Goal: Check status: Check status

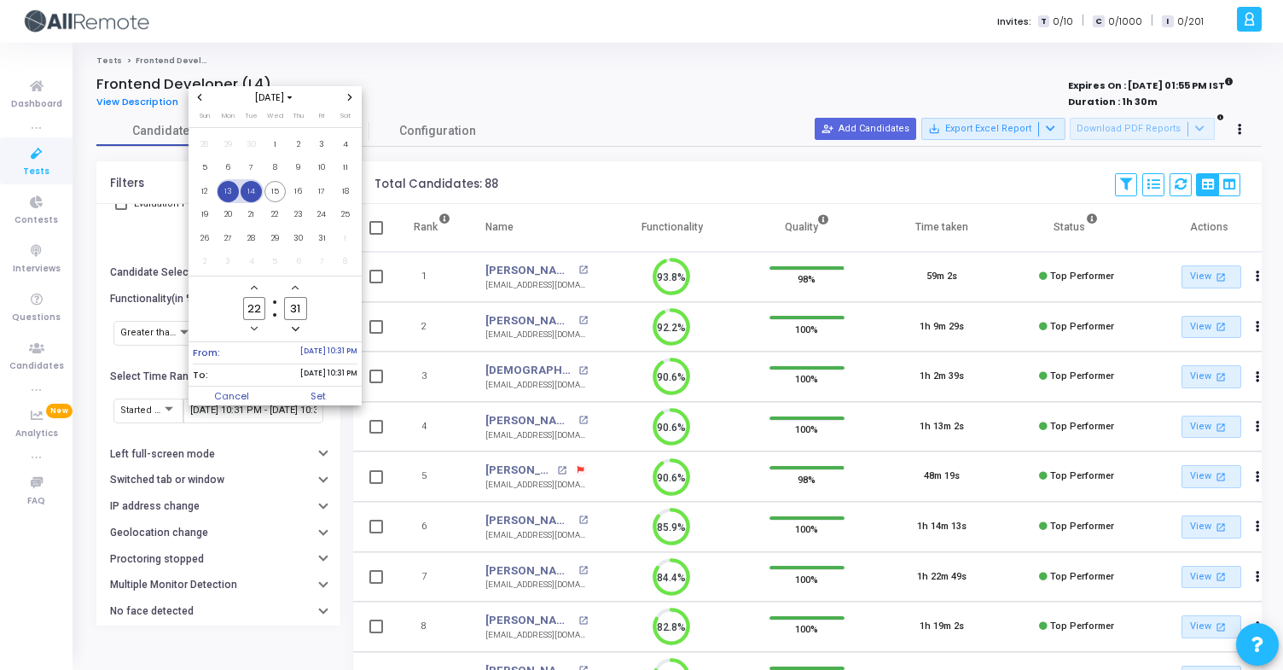
click at [244, 191] on span "14" at bounding box center [251, 191] width 21 height 21
click at [270, 189] on span "15" at bounding box center [275, 191] width 21 height 21
click at [329, 387] on span "Set" at bounding box center [318, 396] width 87 height 19
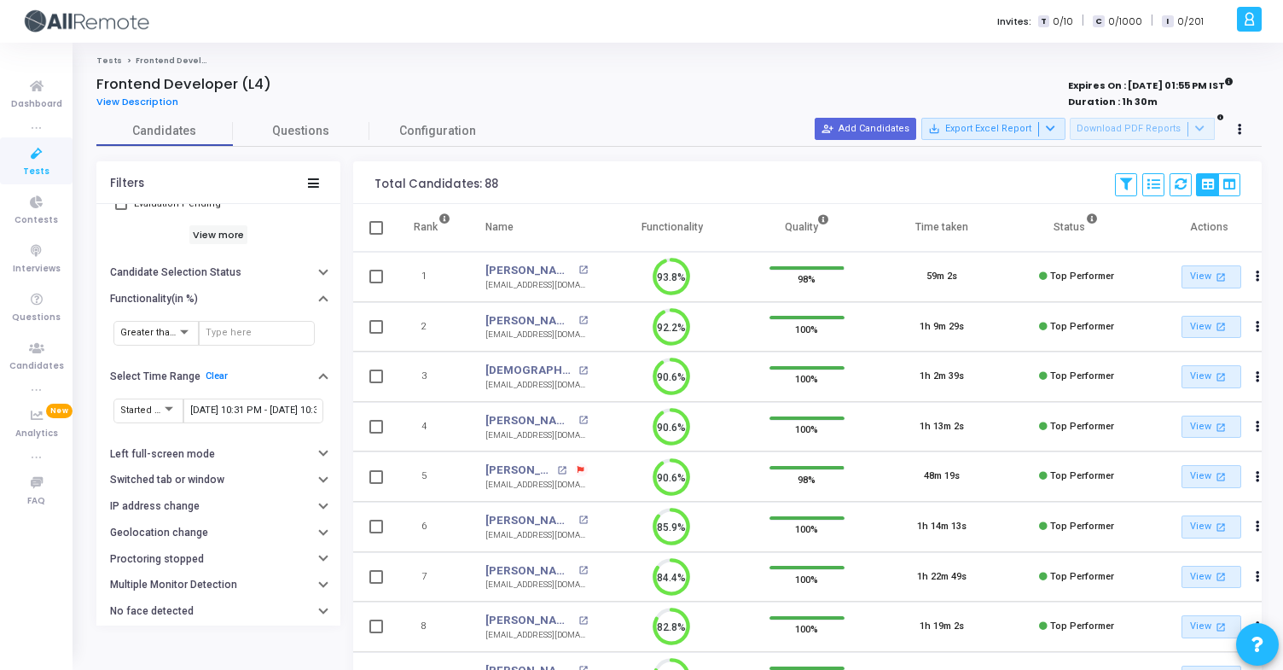
type input "10/14/2025, 10:31 PM - 10/15/2025, 10:31 PM"
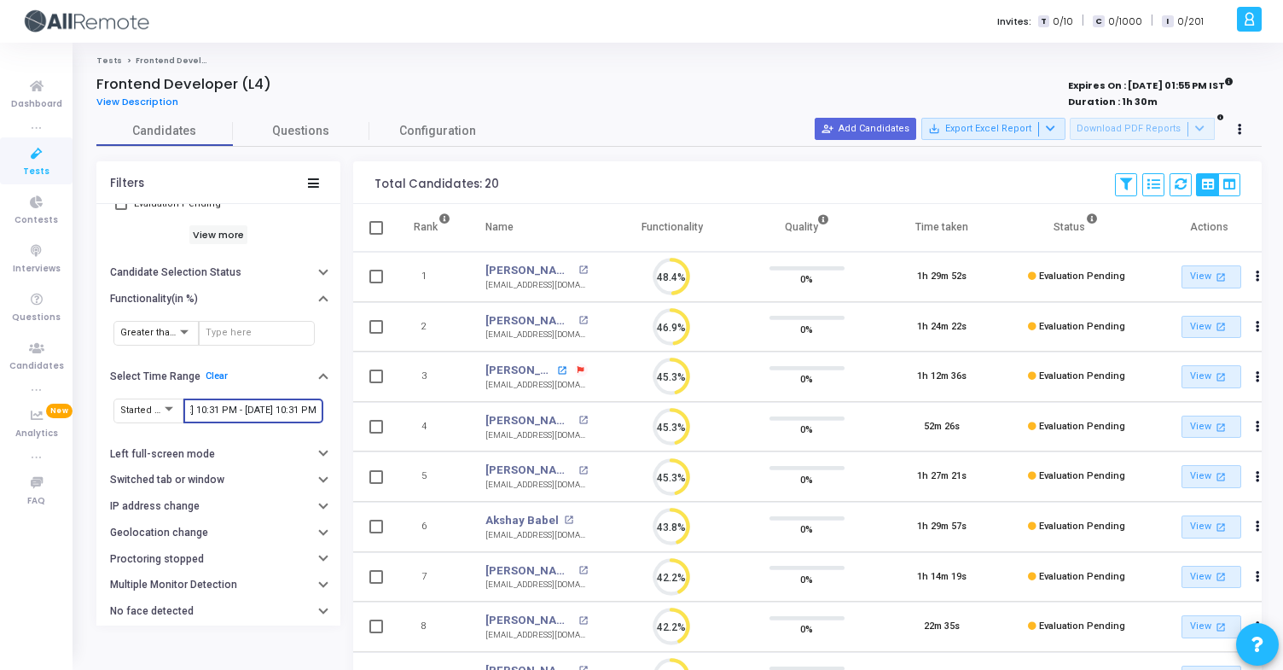
click at [562, 367] on mat-icon "open_in_new" at bounding box center [561, 370] width 9 height 9
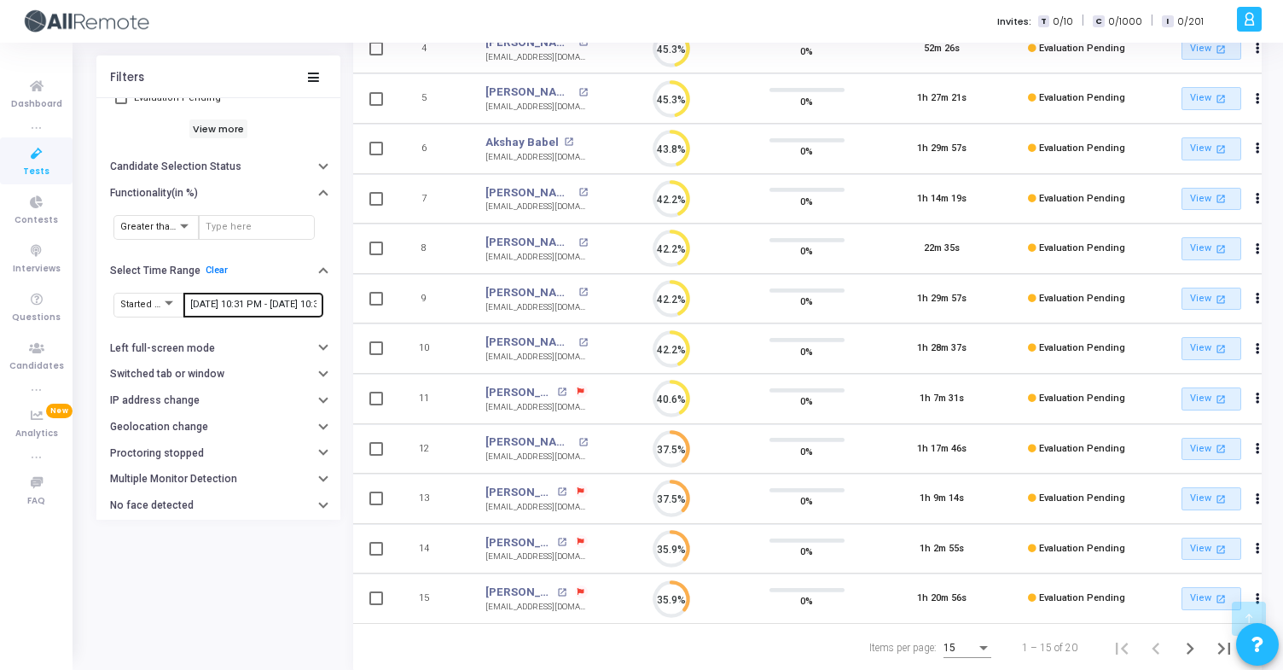
click at [278, 312] on div "10/14/2025, 10:31 PM - 10/15/2025, 10:31 PM" at bounding box center [253, 303] width 126 height 27
click at [287, 306] on input "10/14/2025, 10:31 PM - 10/15/2025, 10:31 PM" at bounding box center [253, 305] width 126 height 10
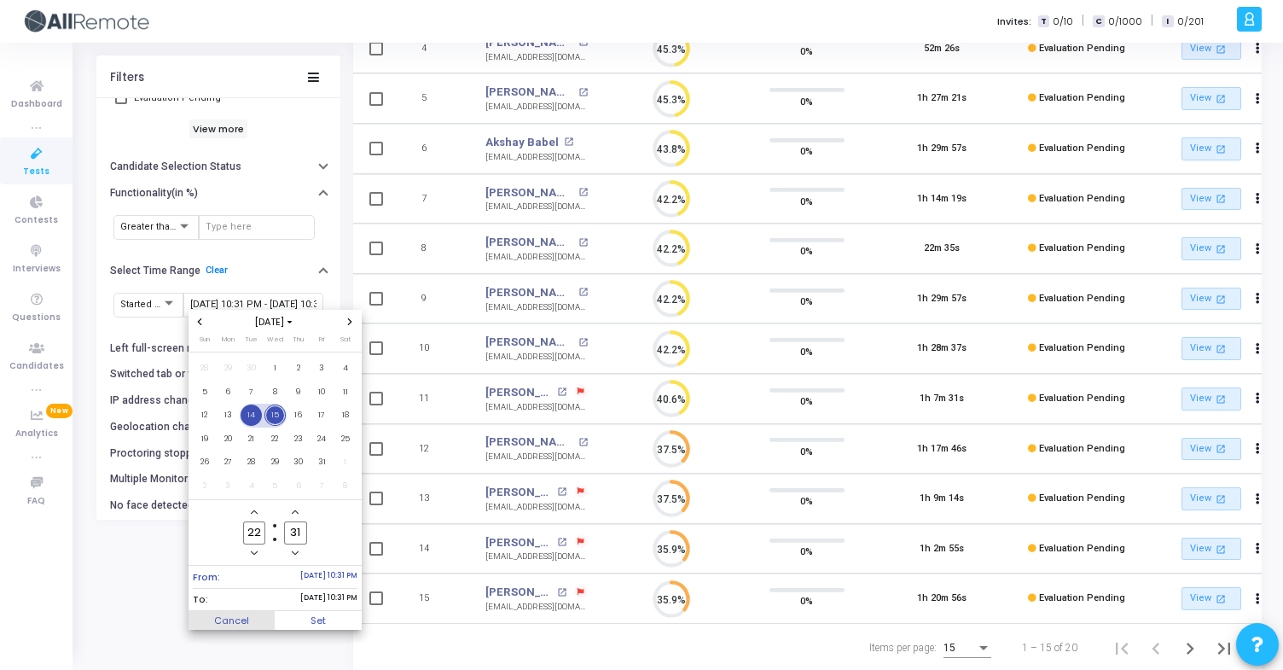
click at [254, 622] on span "Cancel" at bounding box center [232, 620] width 87 height 19
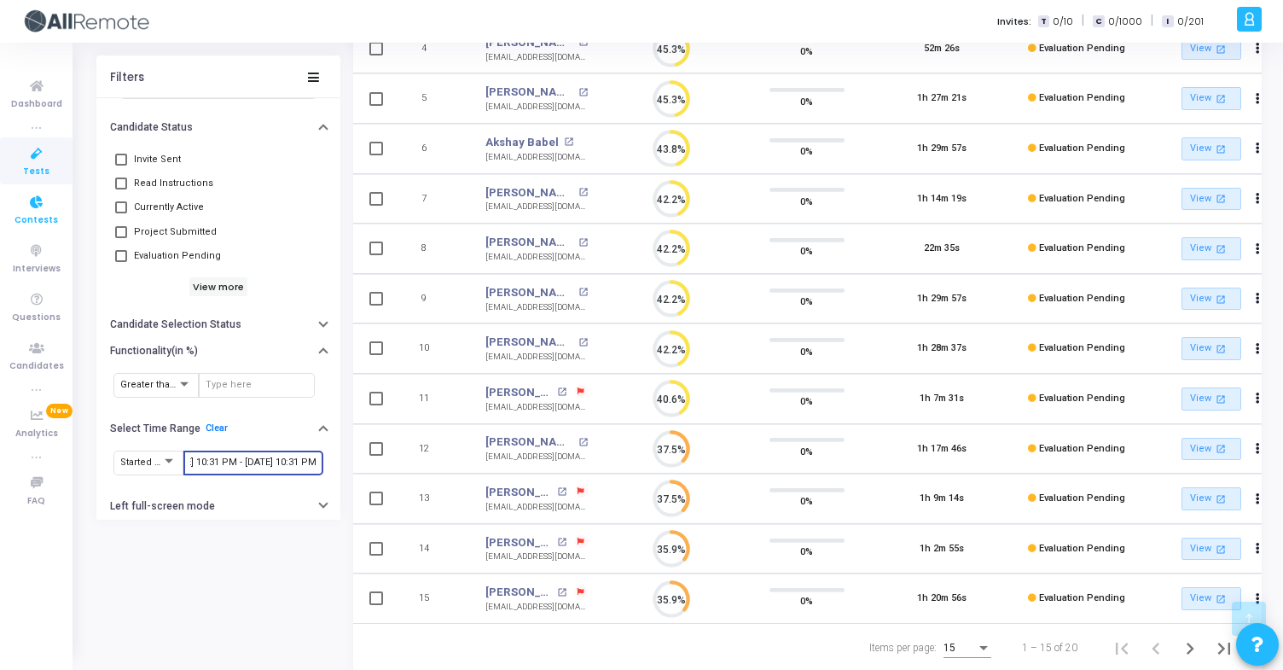
click at [44, 209] on icon at bounding box center [37, 202] width 36 height 21
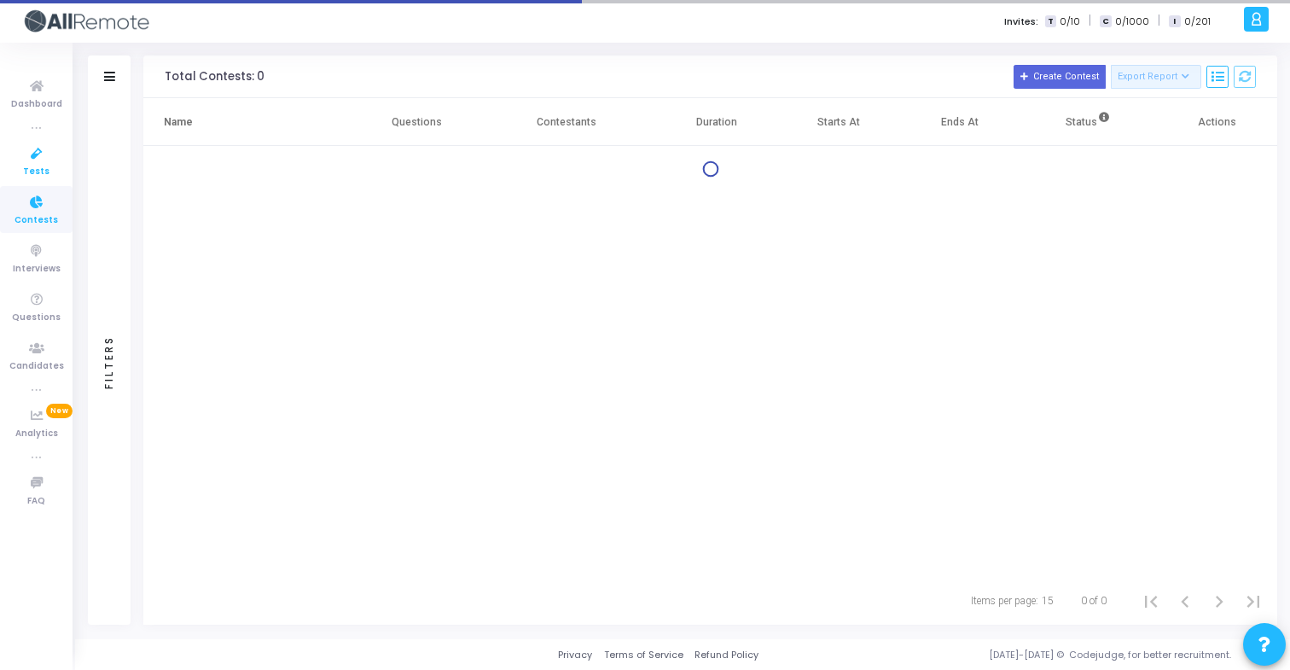
click at [44, 169] on span "Tests" at bounding box center [36, 172] width 26 height 15
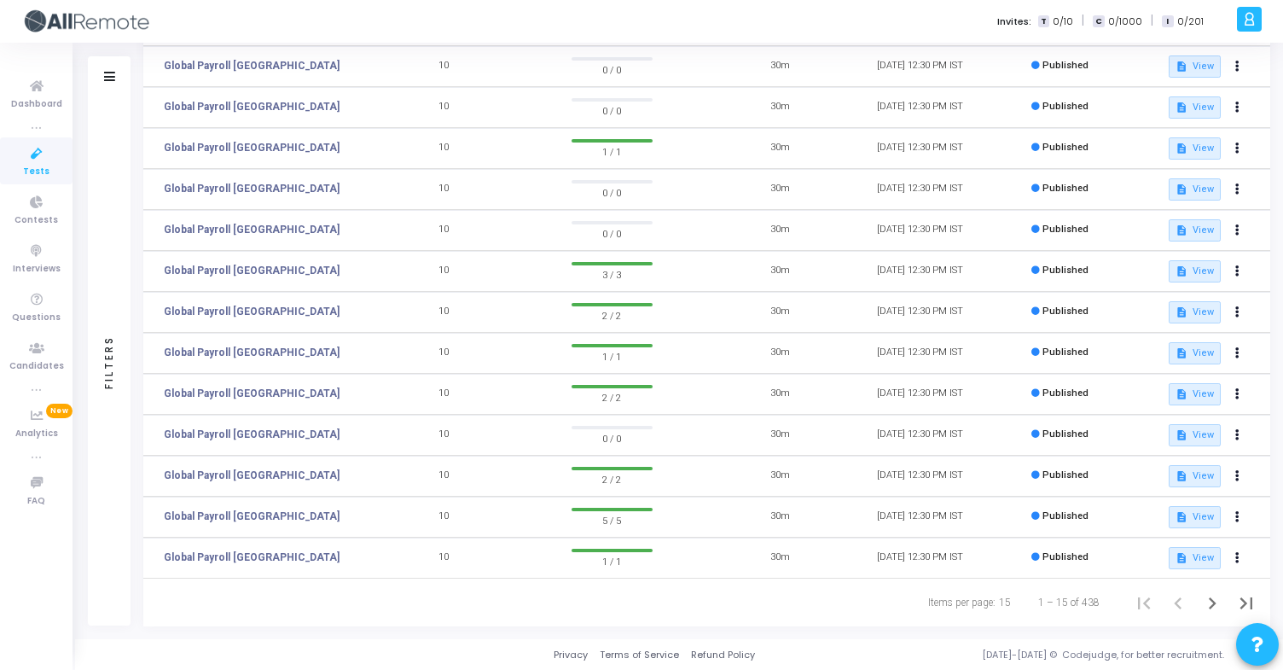
click at [1203, 598] on icon "Next page" at bounding box center [1213, 603] width 24 height 24
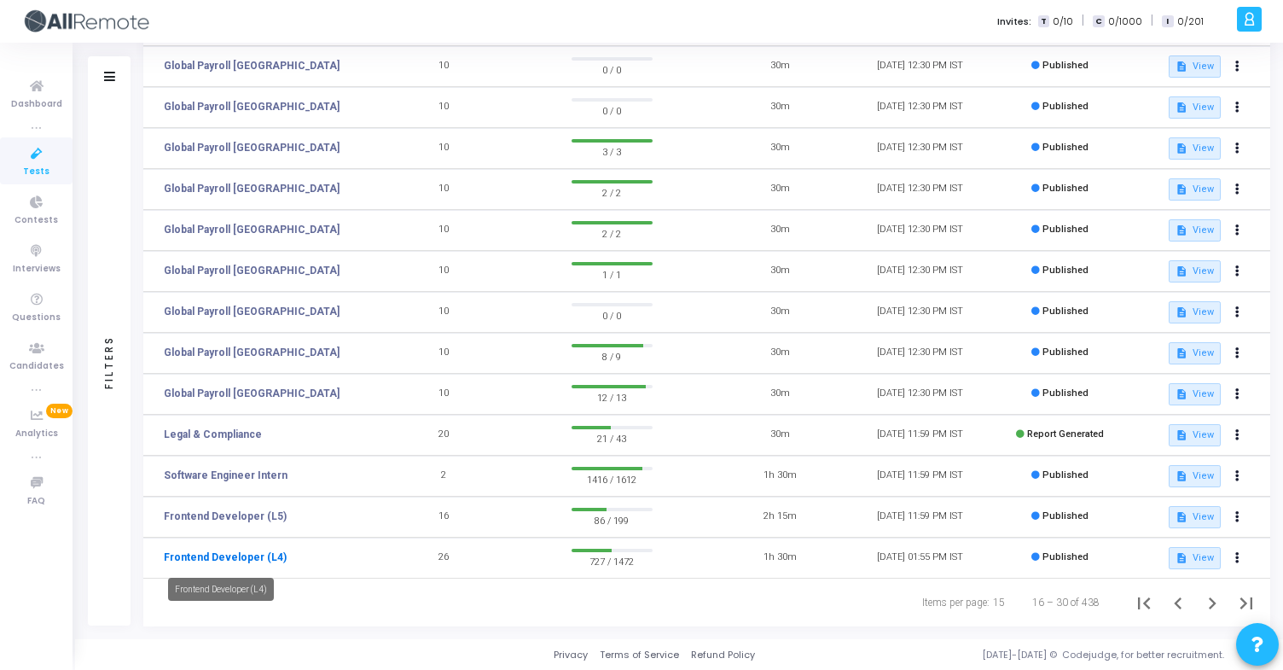
click at [251, 559] on link "Frontend Developer (L4)" at bounding box center [225, 557] width 123 height 15
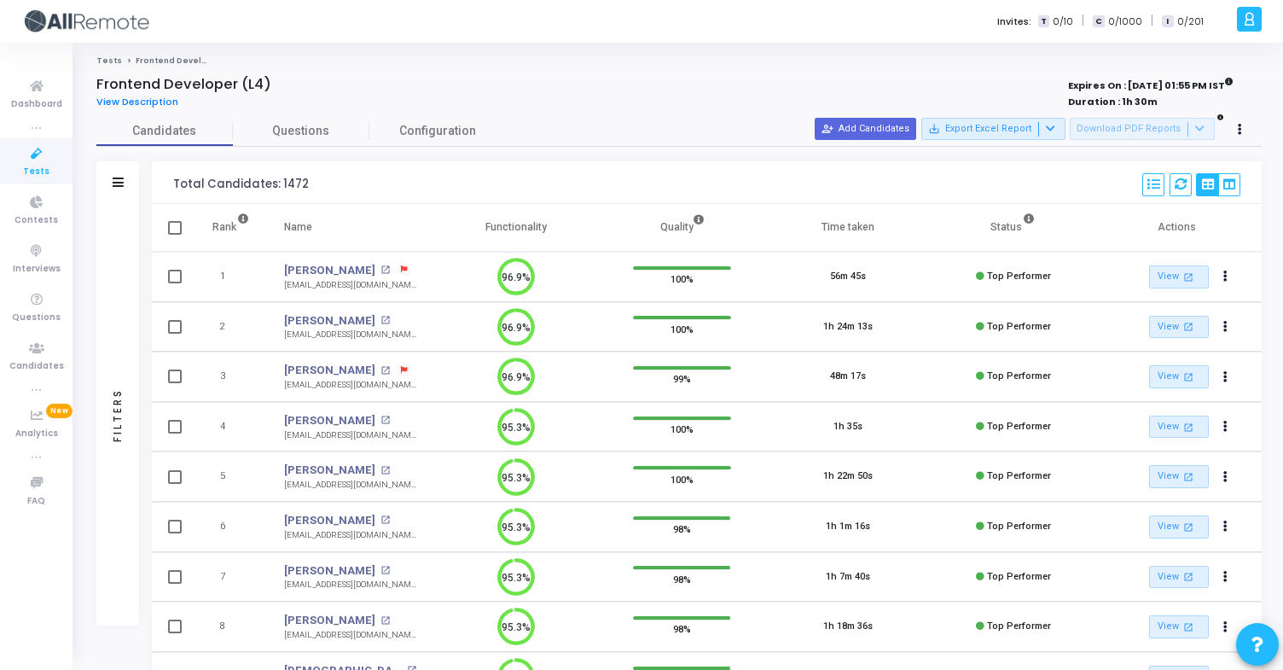
click at [116, 175] on div "Filters" at bounding box center [117, 182] width 43 height 43
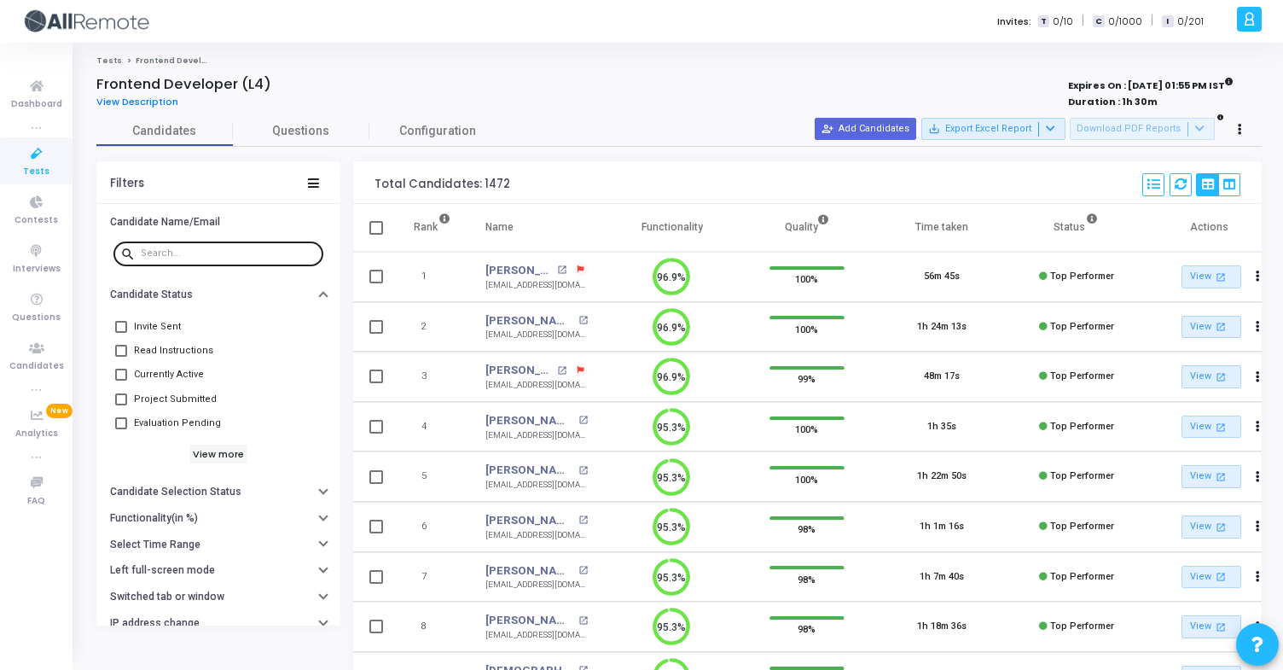
click at [259, 252] on input "text" at bounding box center [229, 253] width 176 height 10
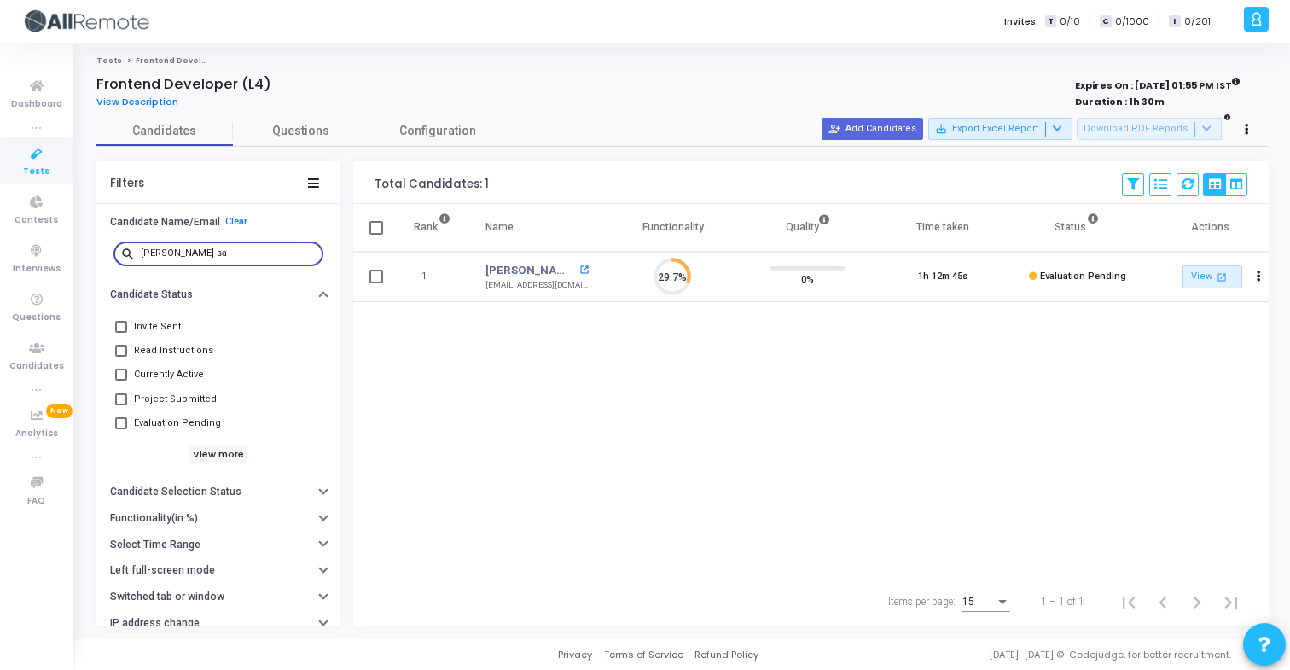
type input "aniket sa"
click at [579, 269] on mat-icon "open_in_new" at bounding box center [583, 269] width 9 height 9
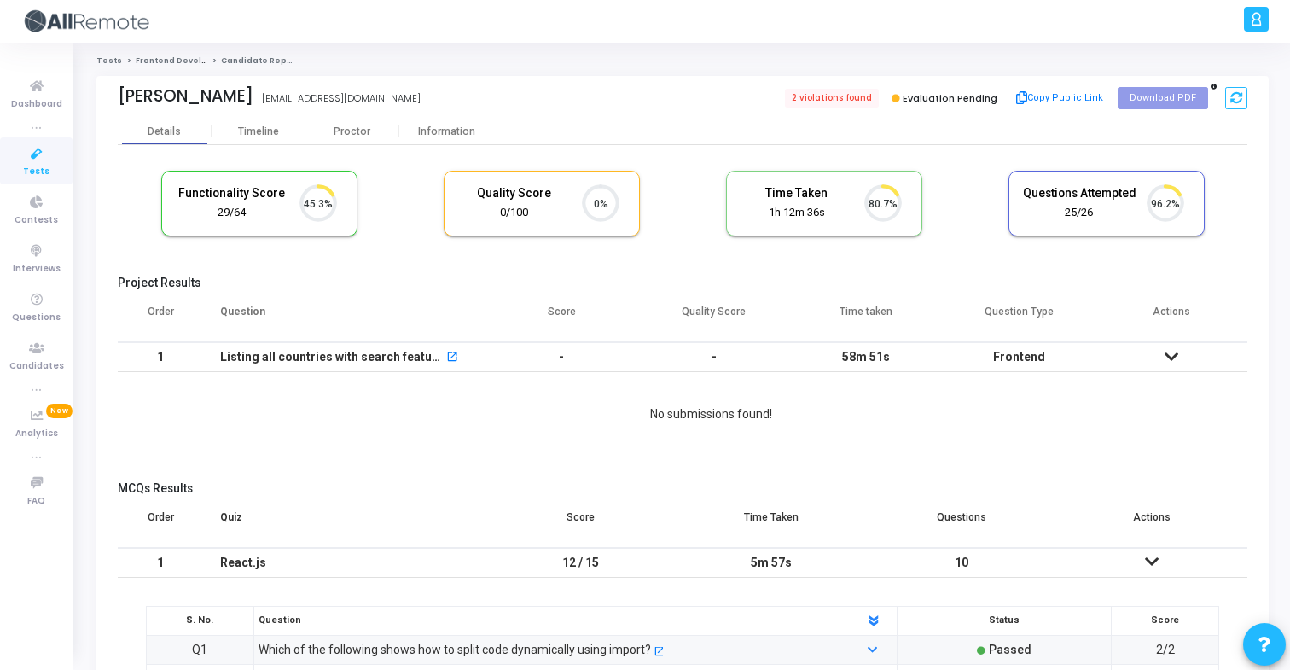
scroll to position [36, 44]
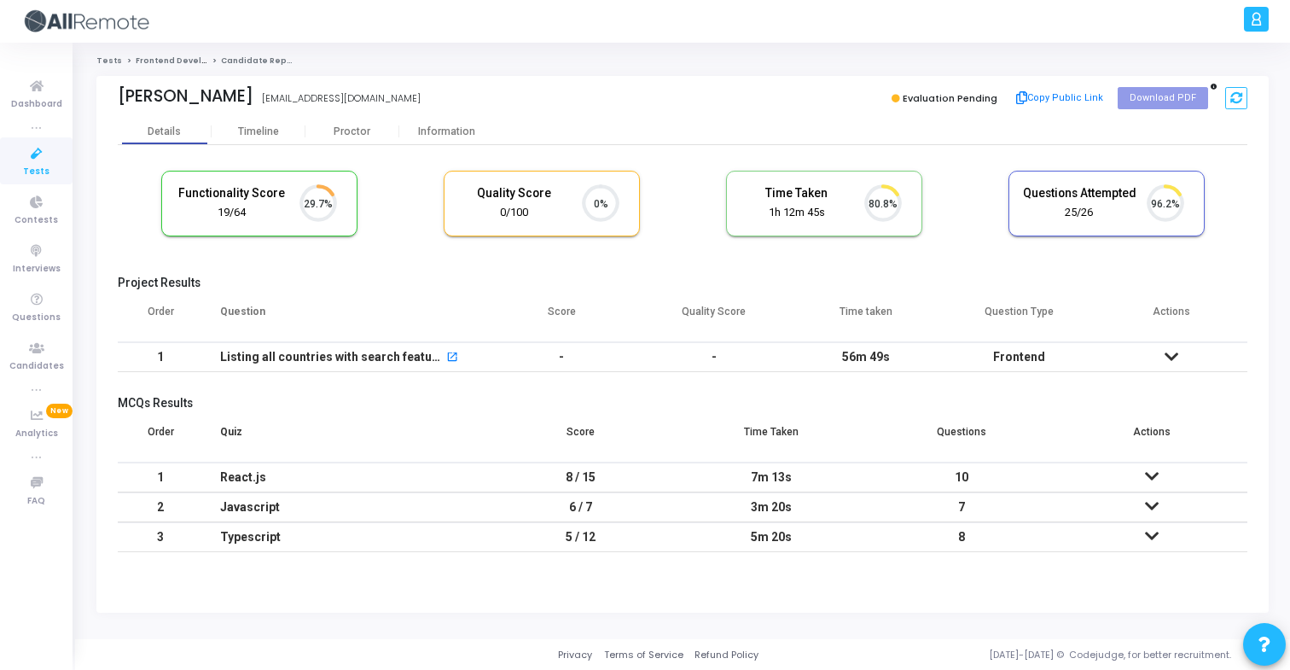
scroll to position [36, 44]
